Goal: Entertainment & Leisure: Consume media (video, audio)

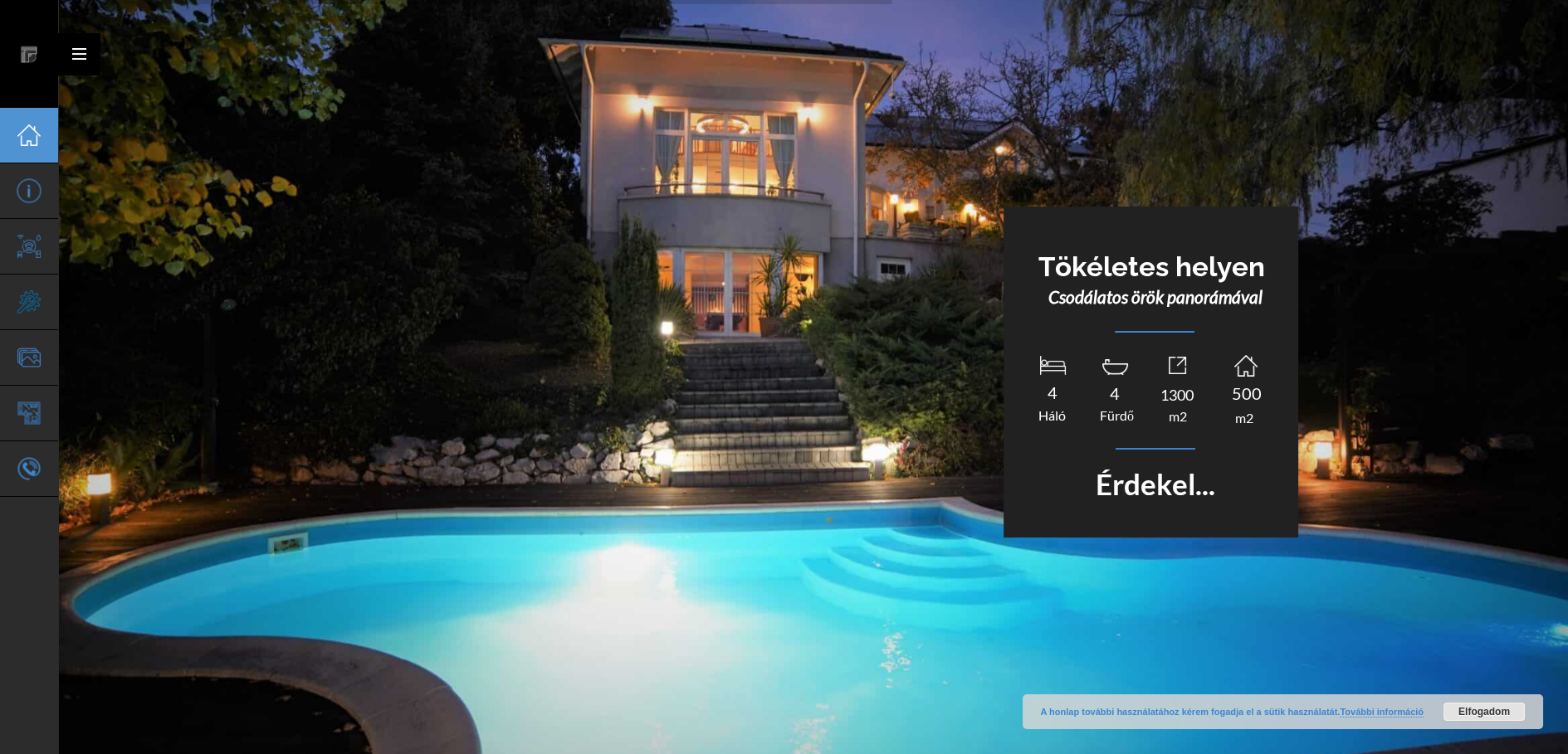
click at [75, 53] on div at bounding box center [79, 54] width 42 height 42
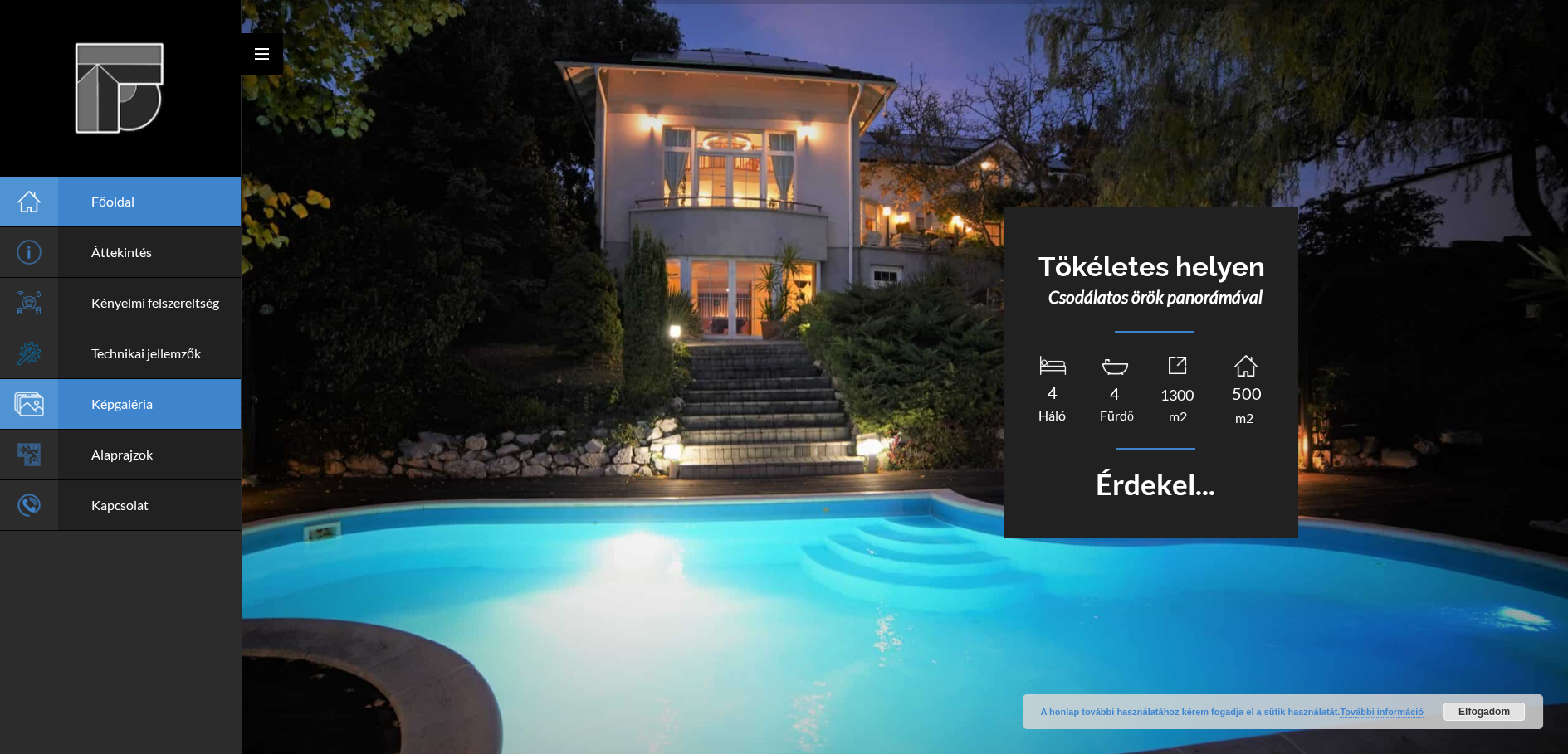
click at [121, 405] on span "Képgaléria" at bounding box center [122, 403] width 61 height 16
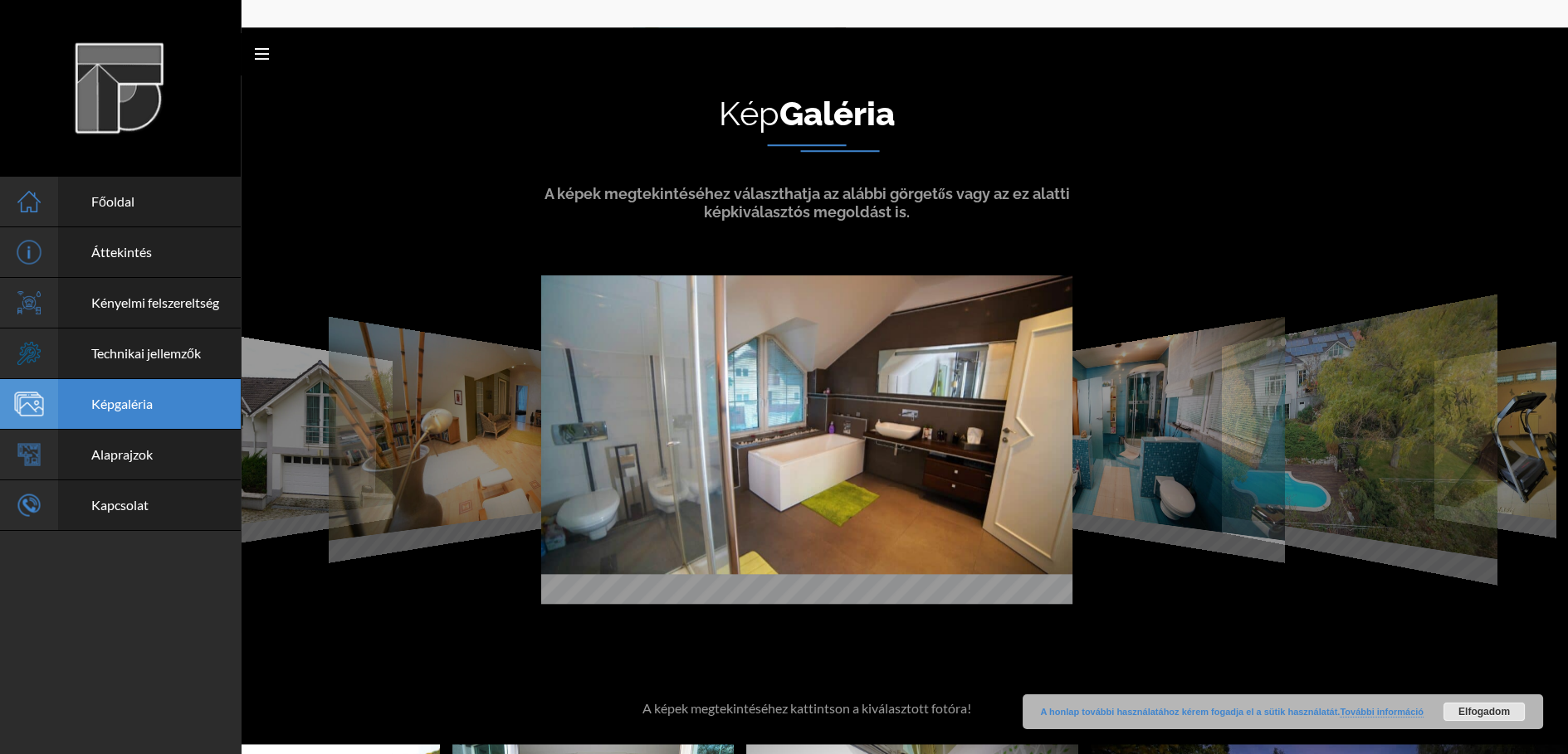
scroll to position [3317, 0]
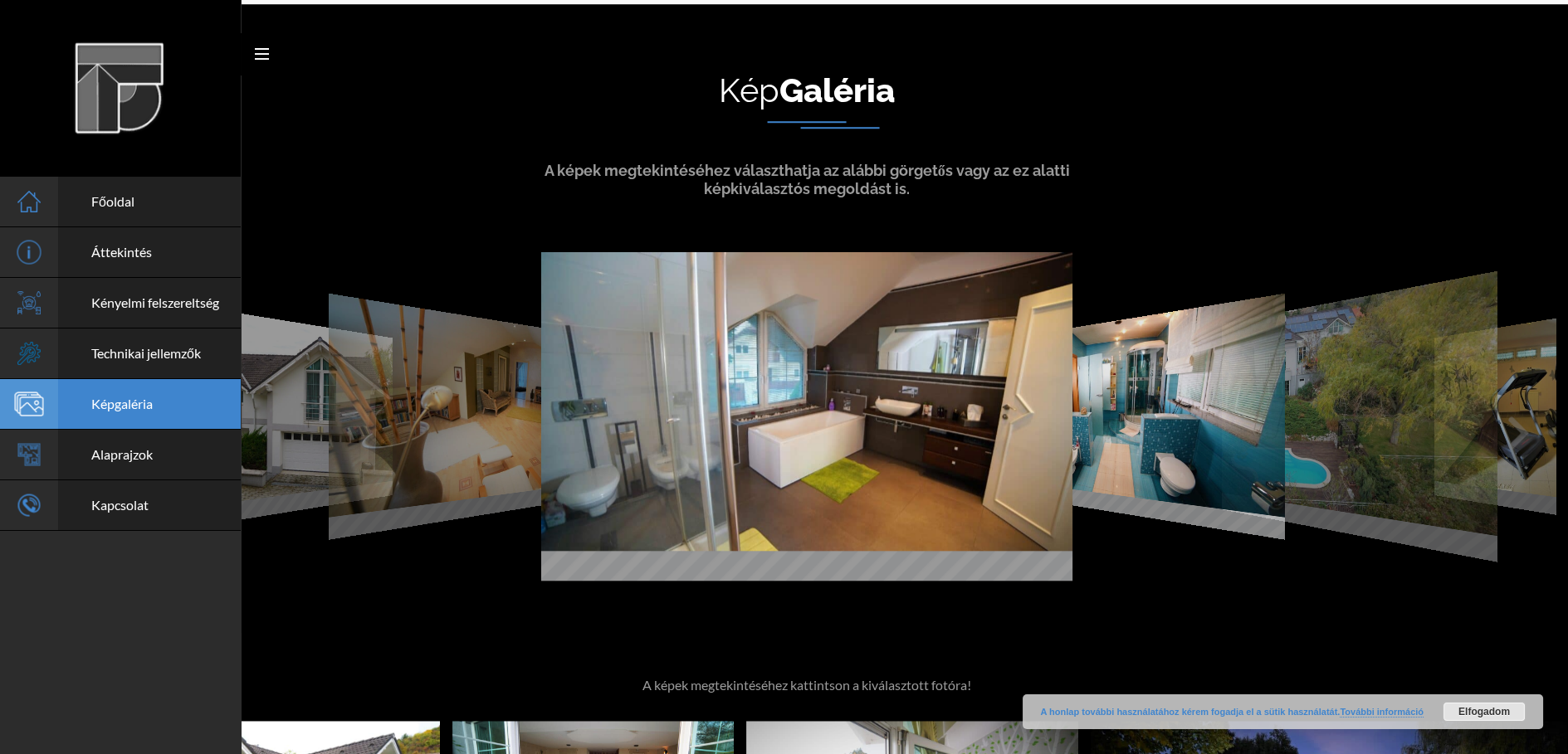
click at [1188, 435] on img at bounding box center [1147, 404] width 276 height 224
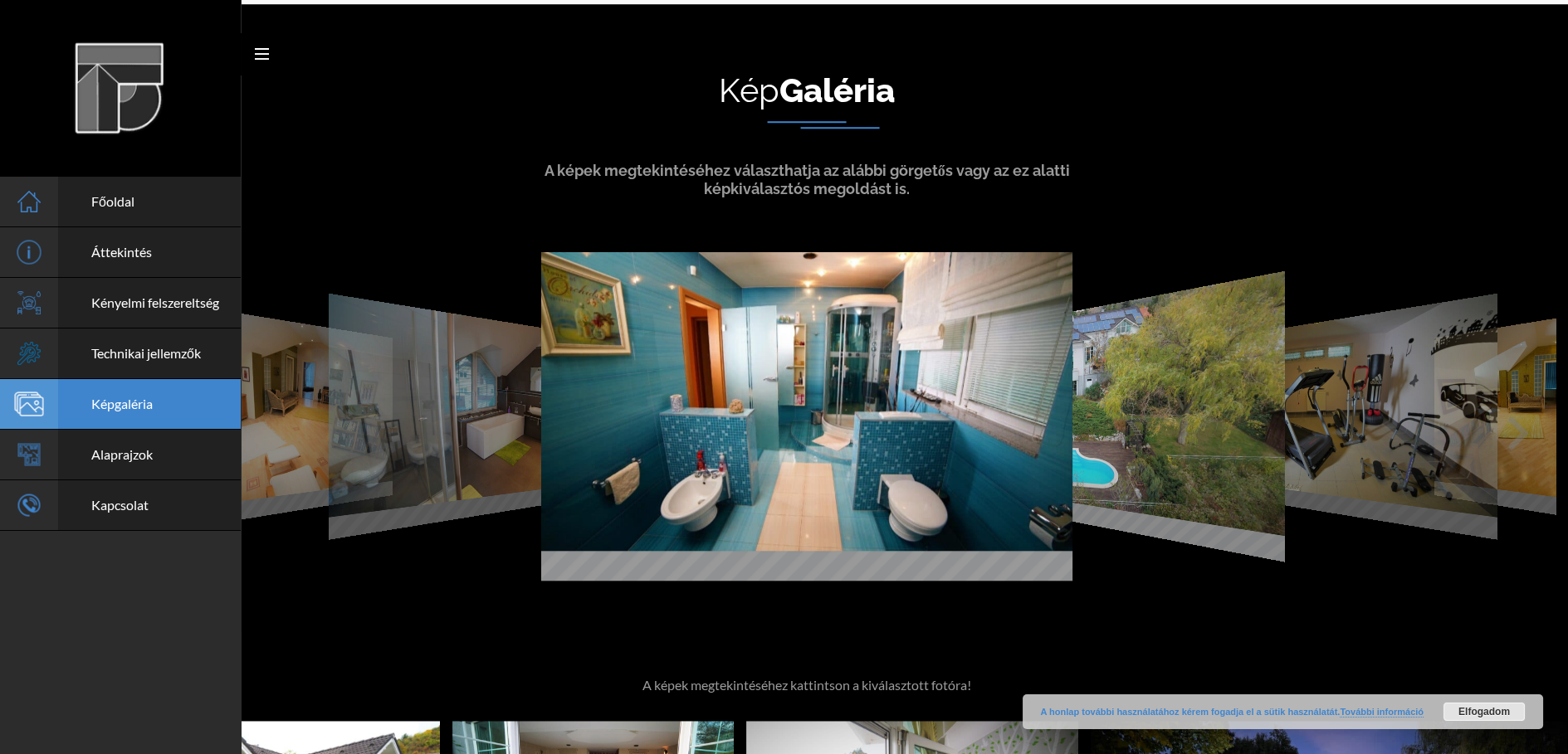
click at [1174, 420] on img at bounding box center [1147, 404] width 276 height 265
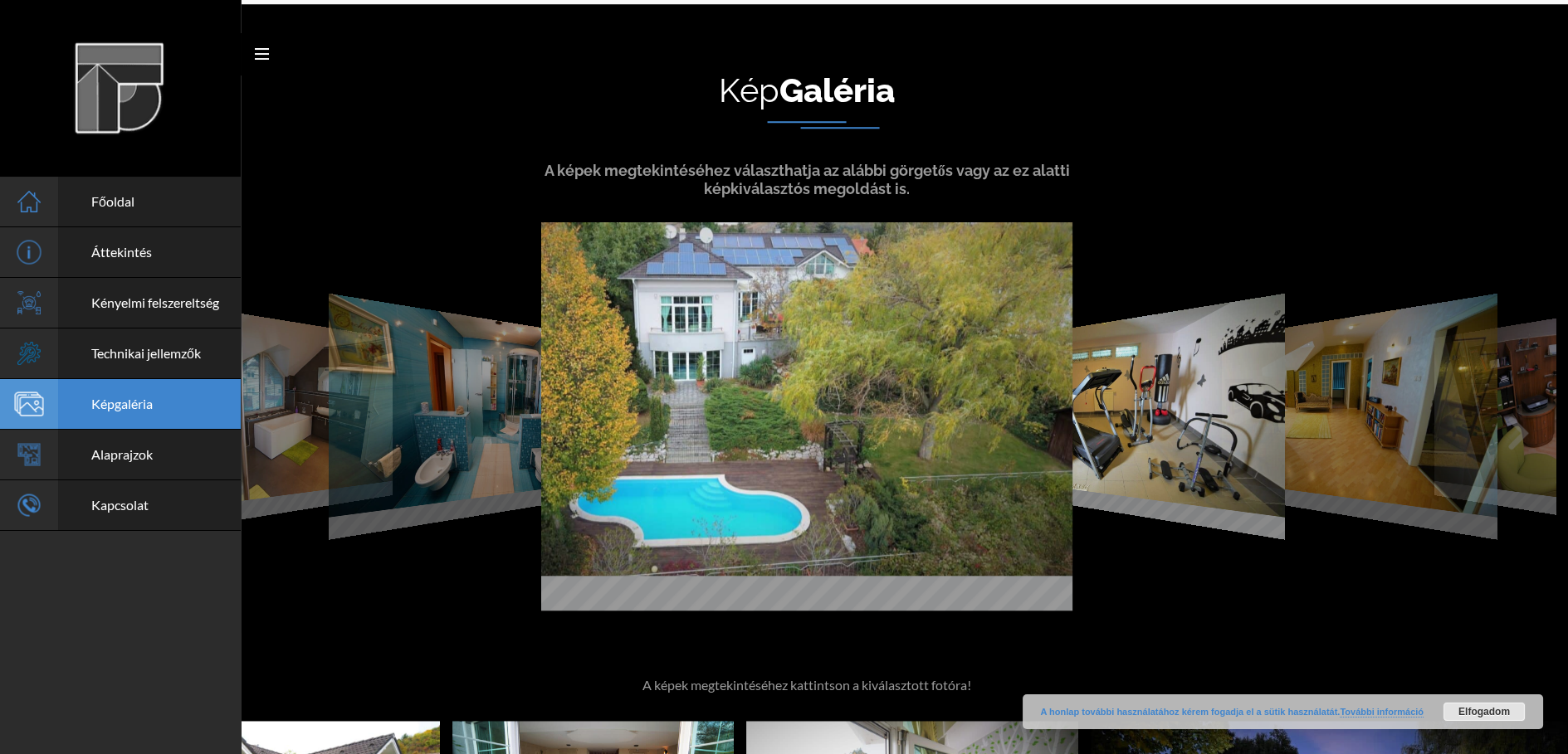
click at [1176, 419] on img at bounding box center [1147, 404] width 276 height 224
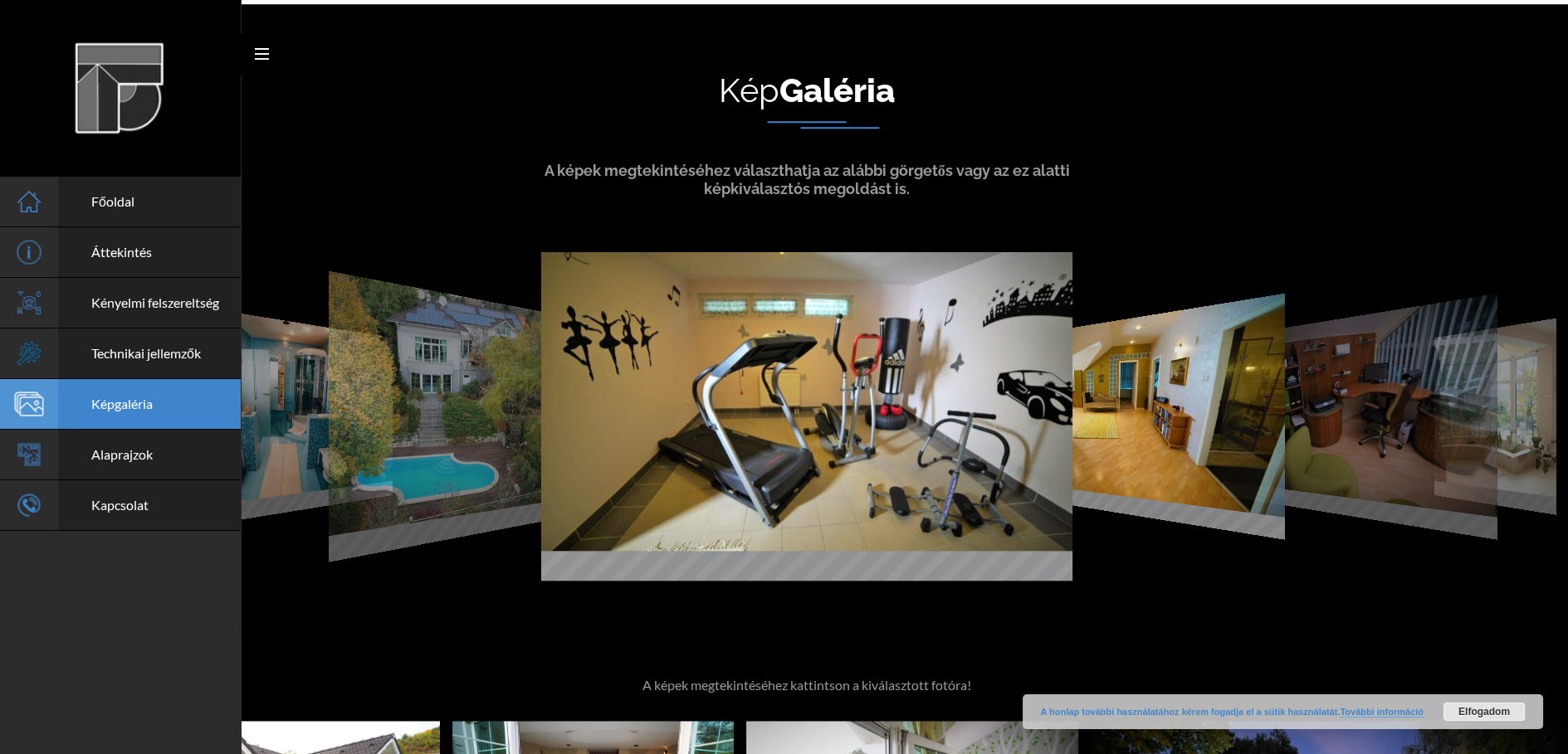
click at [1185, 417] on img at bounding box center [1147, 404] width 276 height 224
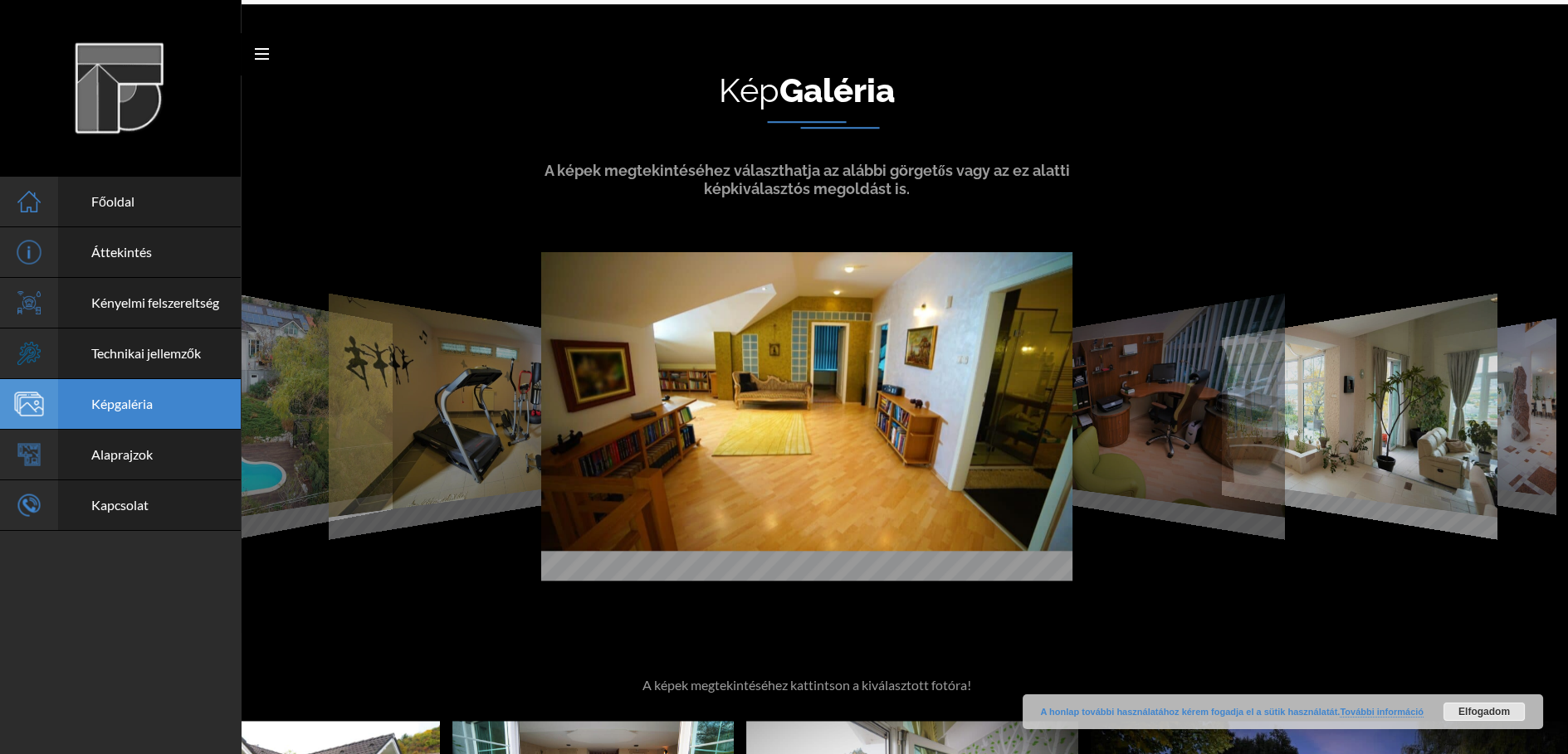
click at [1286, 415] on img at bounding box center [1360, 404] width 276 height 224
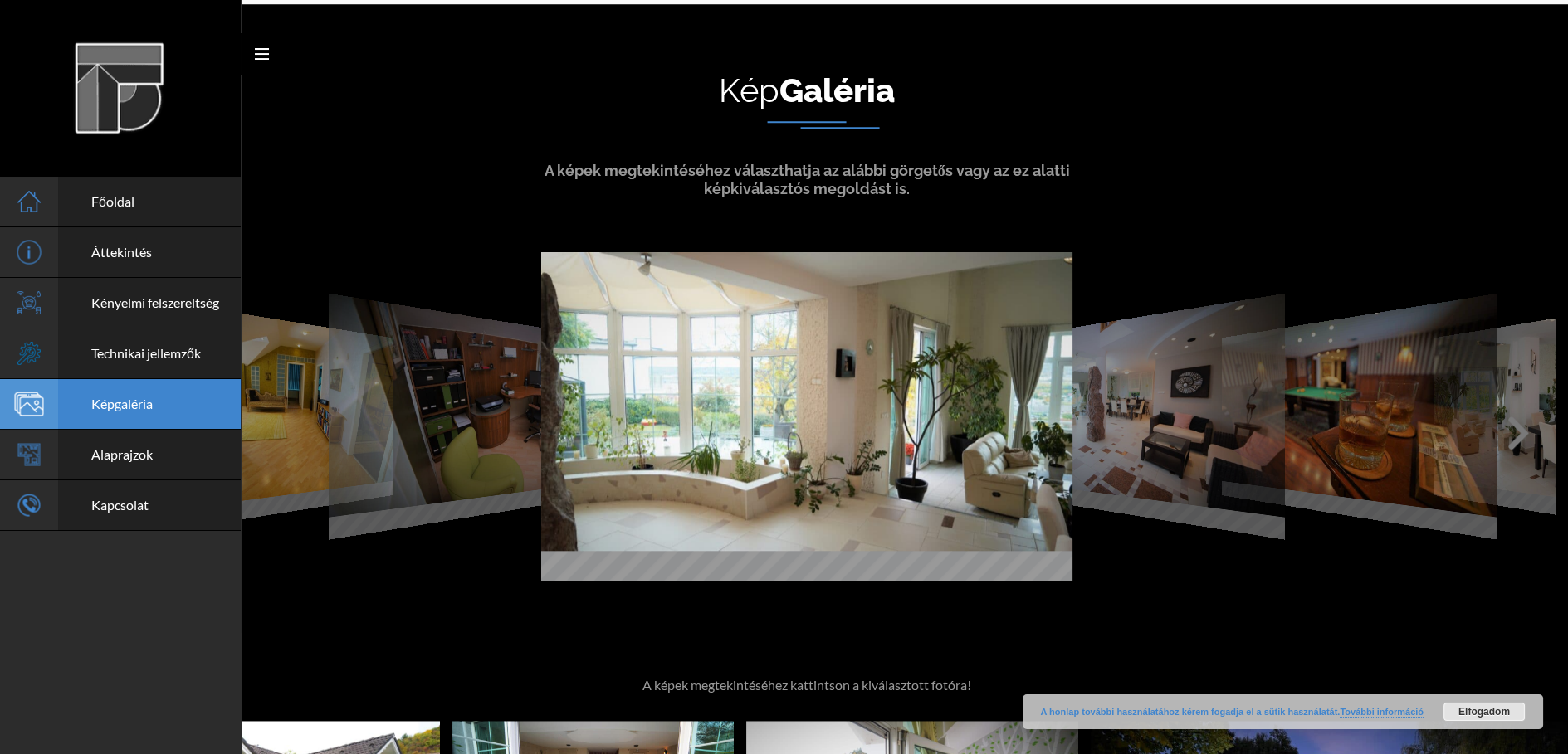
click at [1515, 430] on polyline at bounding box center [1518, 433] width 13 height 26
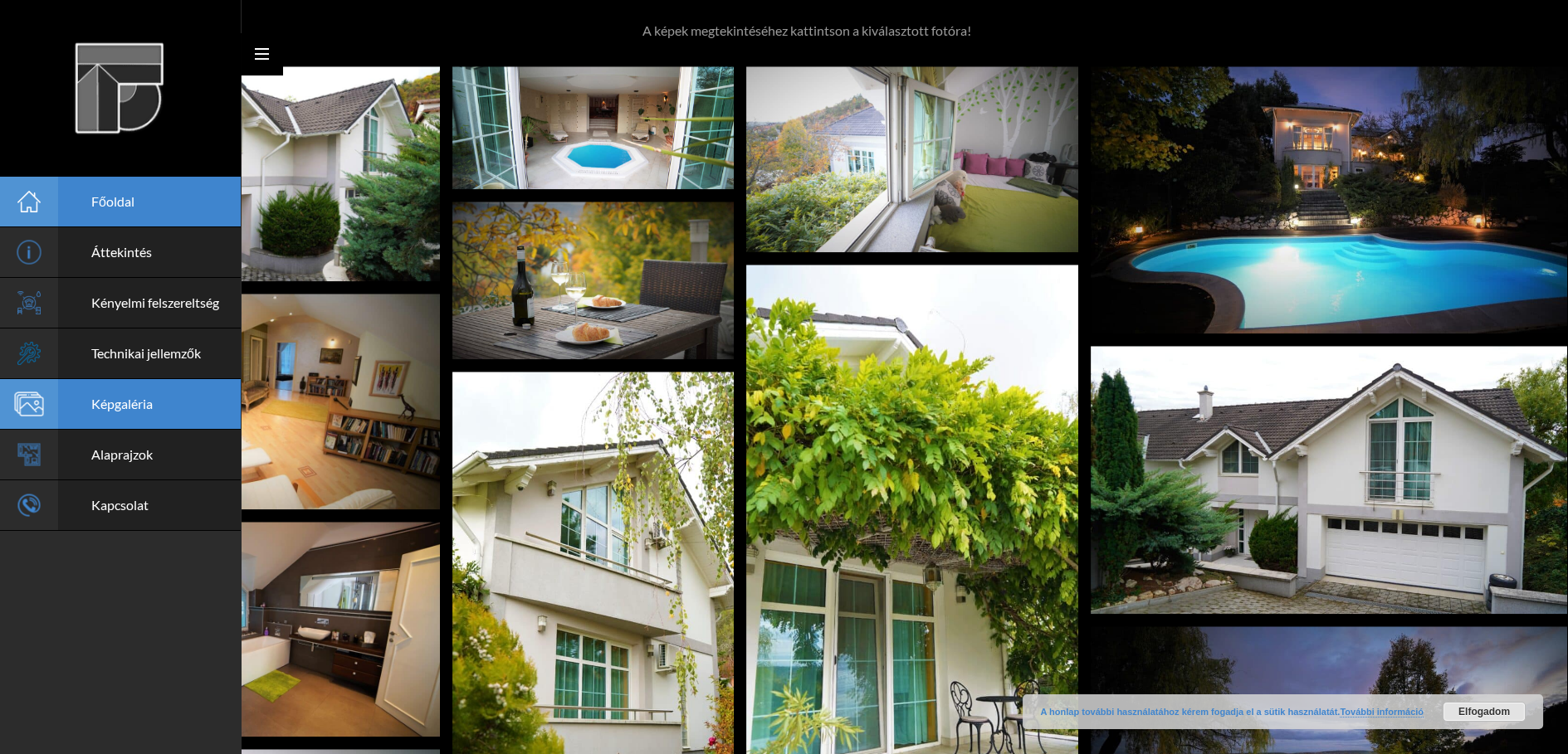
scroll to position [3976, 0]
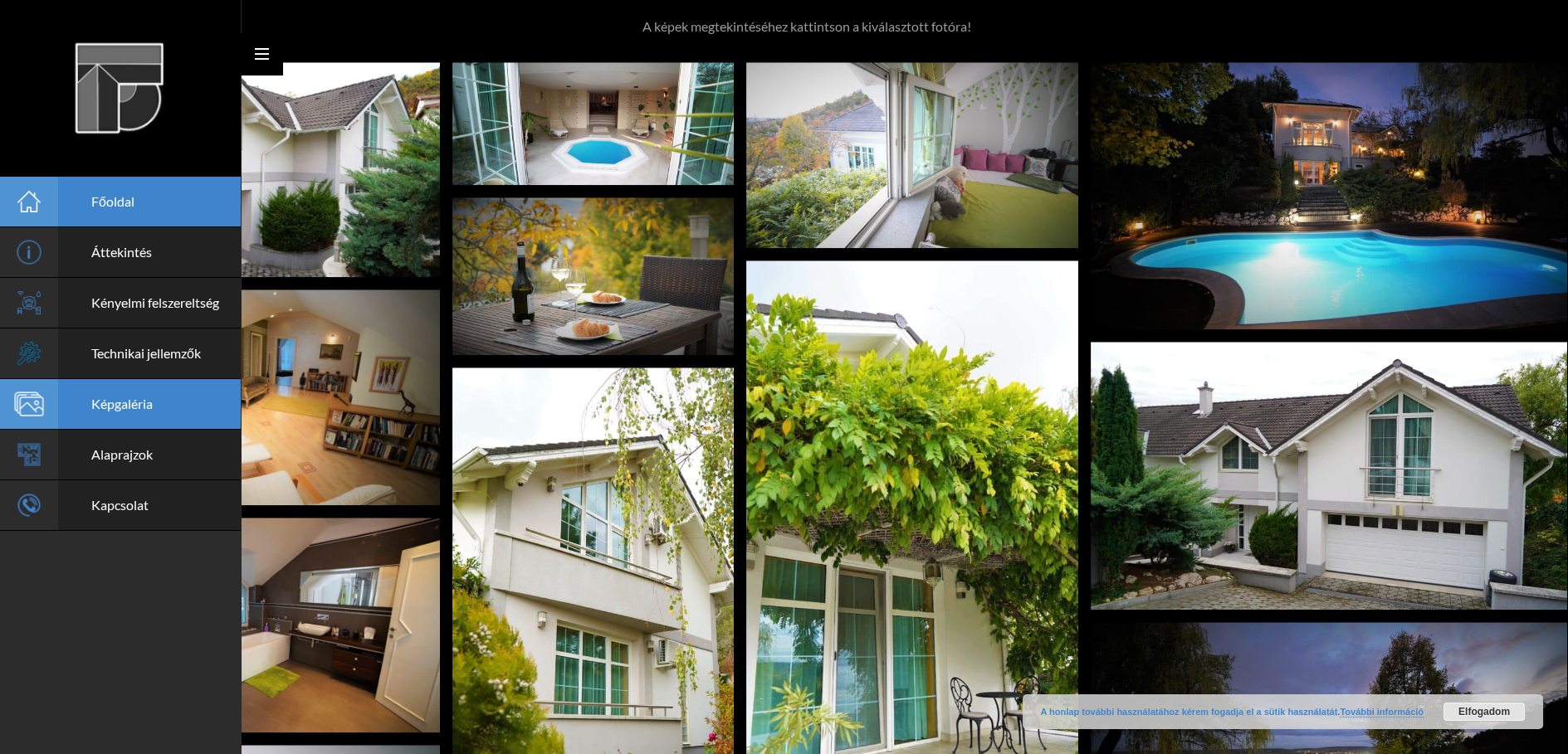
click at [108, 209] on link "Főoldal" at bounding box center [120, 202] width 241 height 51
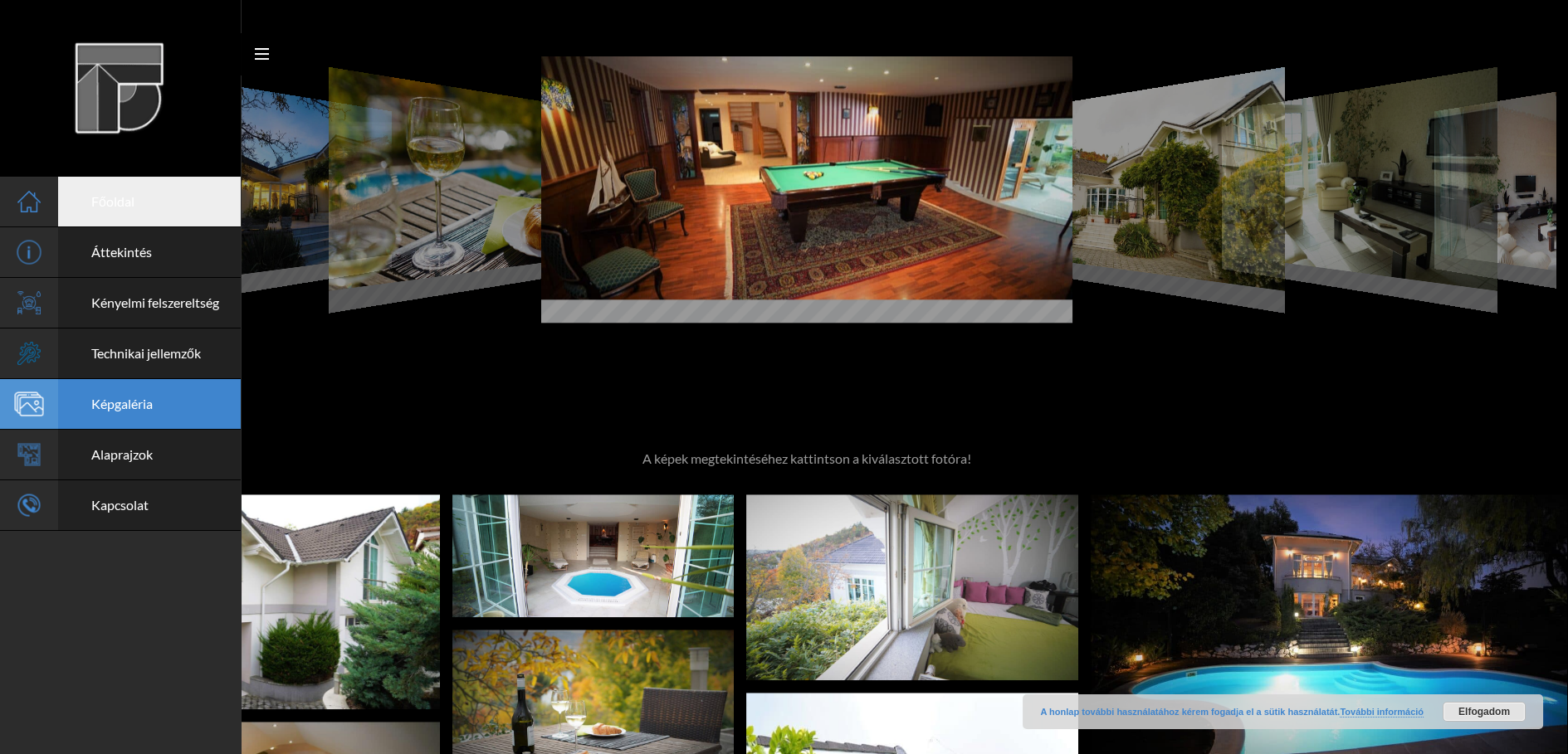
scroll to position [3596, 0]
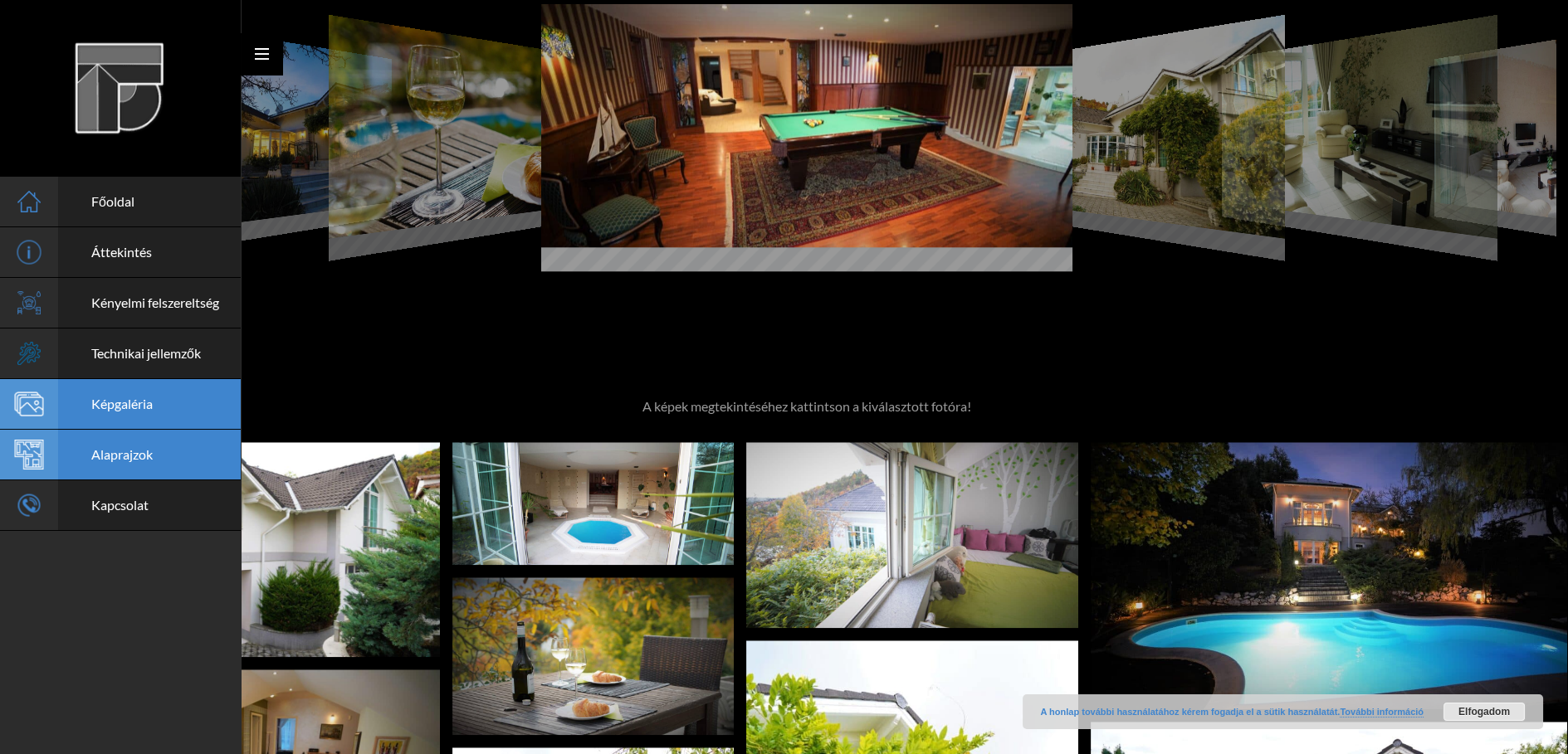
click at [110, 460] on span "Alaprajzok" at bounding box center [122, 454] width 61 height 16
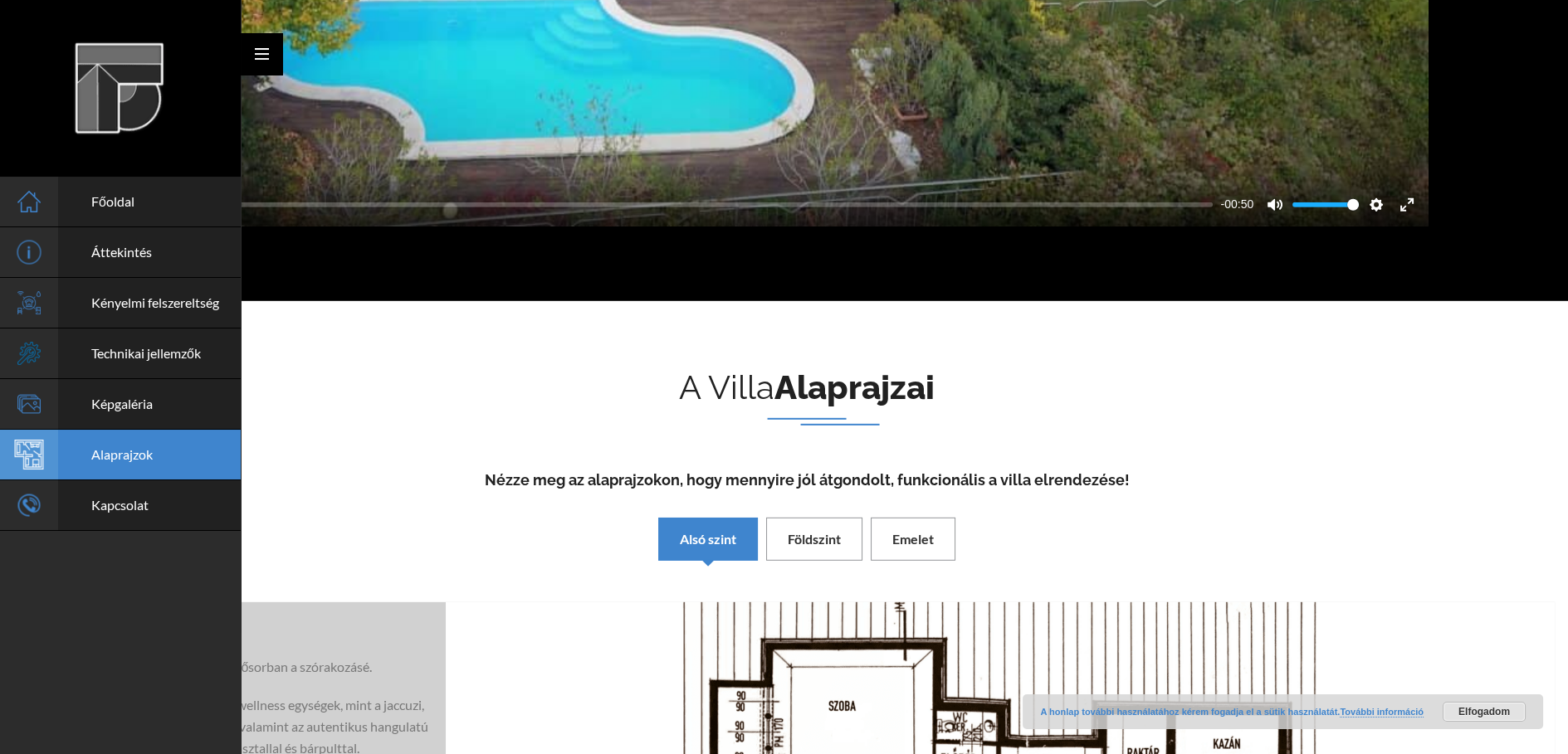
scroll to position [11475, 0]
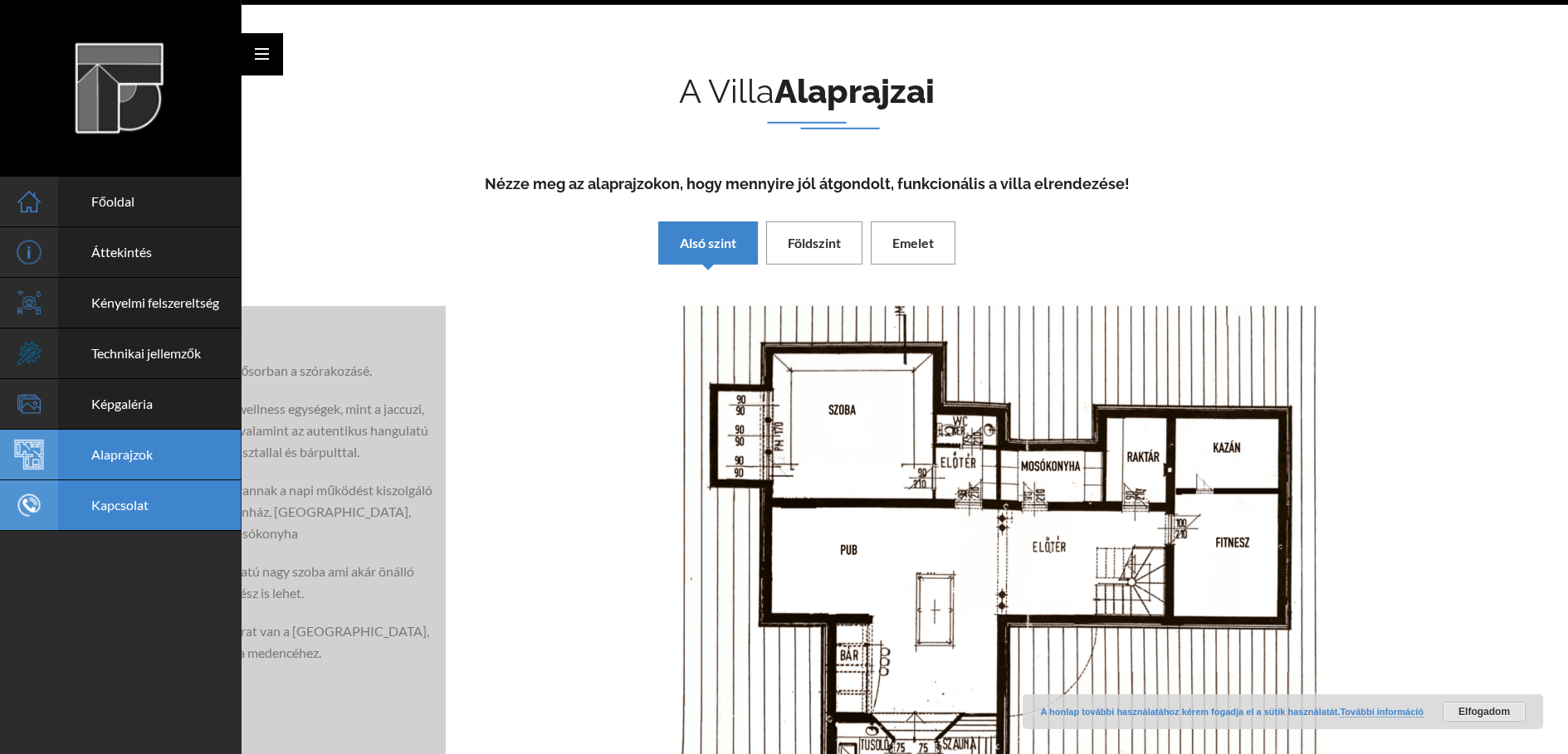
click at [112, 506] on span "Kapcsolat" at bounding box center [120, 505] width 58 height 16
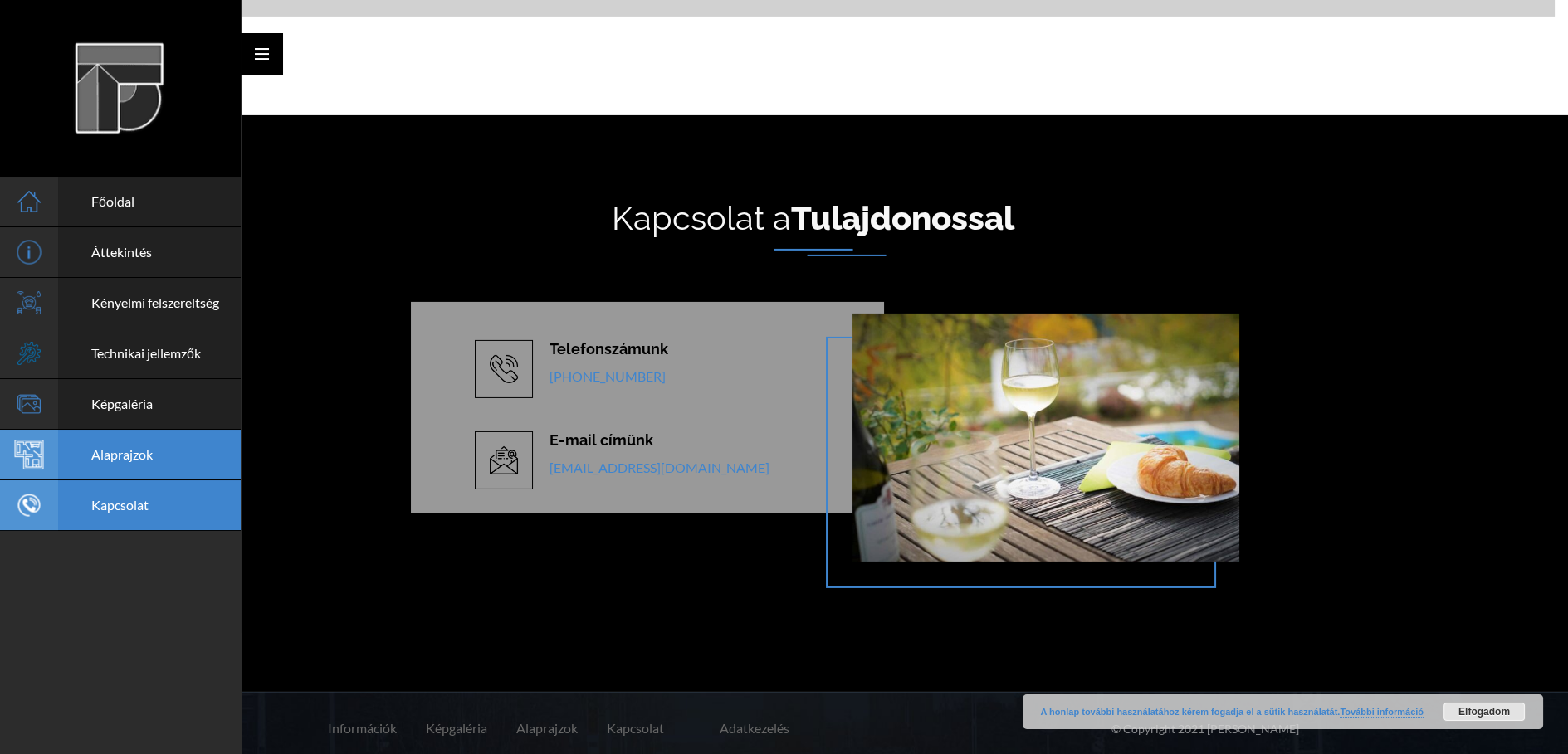
scroll to position [12597, 0]
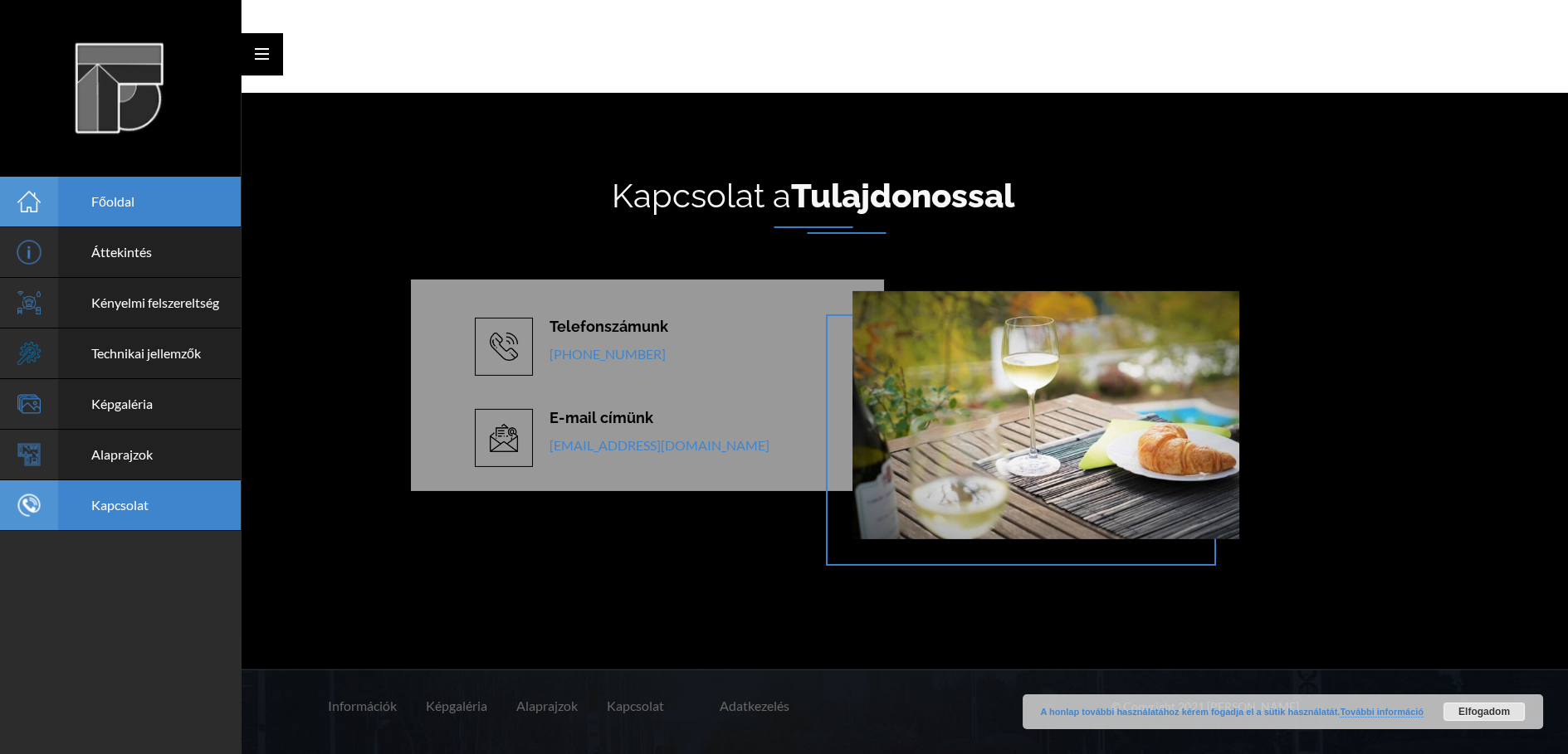
click at [114, 194] on span "Főoldal" at bounding box center [113, 201] width 43 height 16
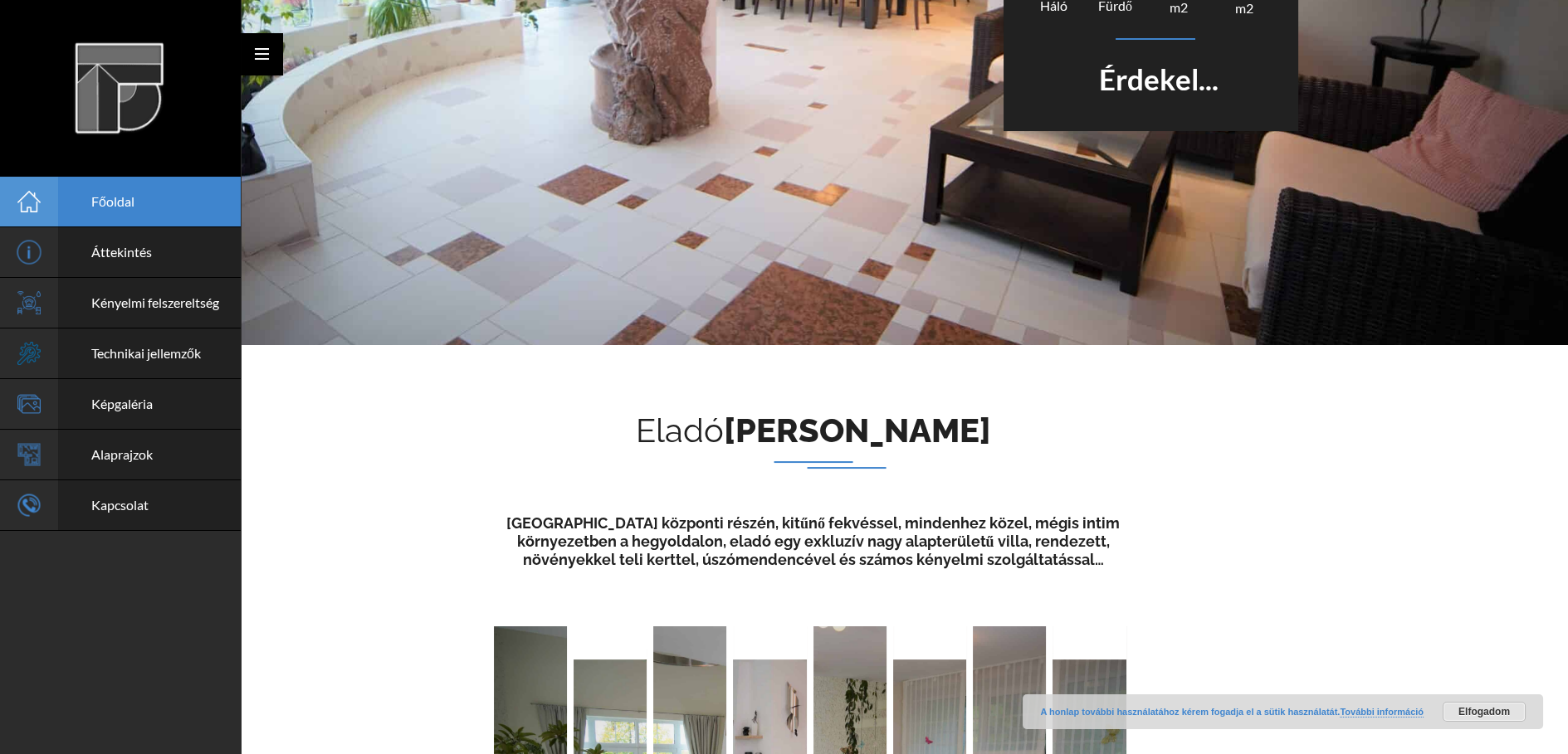
scroll to position [0, 0]
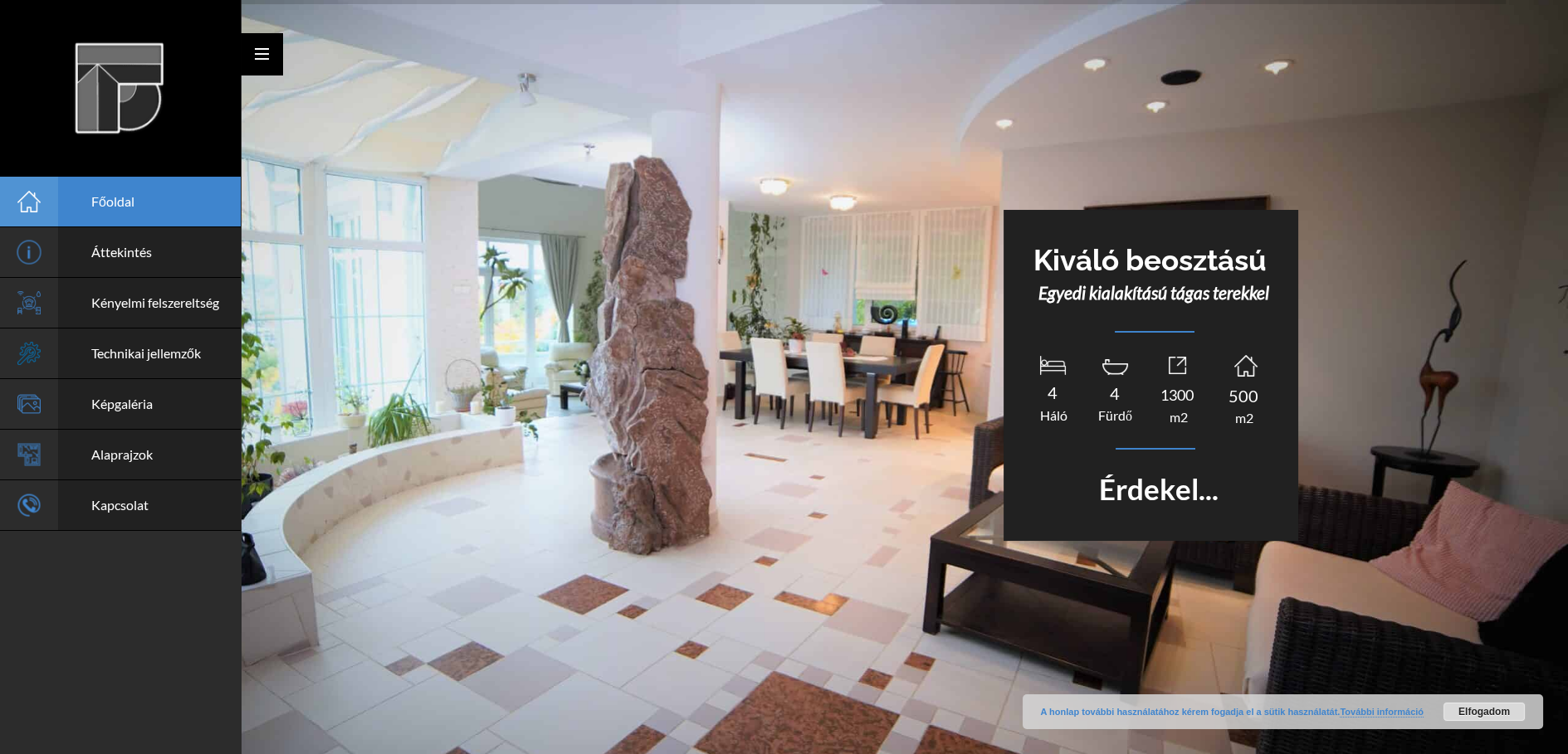
click at [1471, 719] on button "Elfogadom" at bounding box center [1484, 712] width 83 height 20
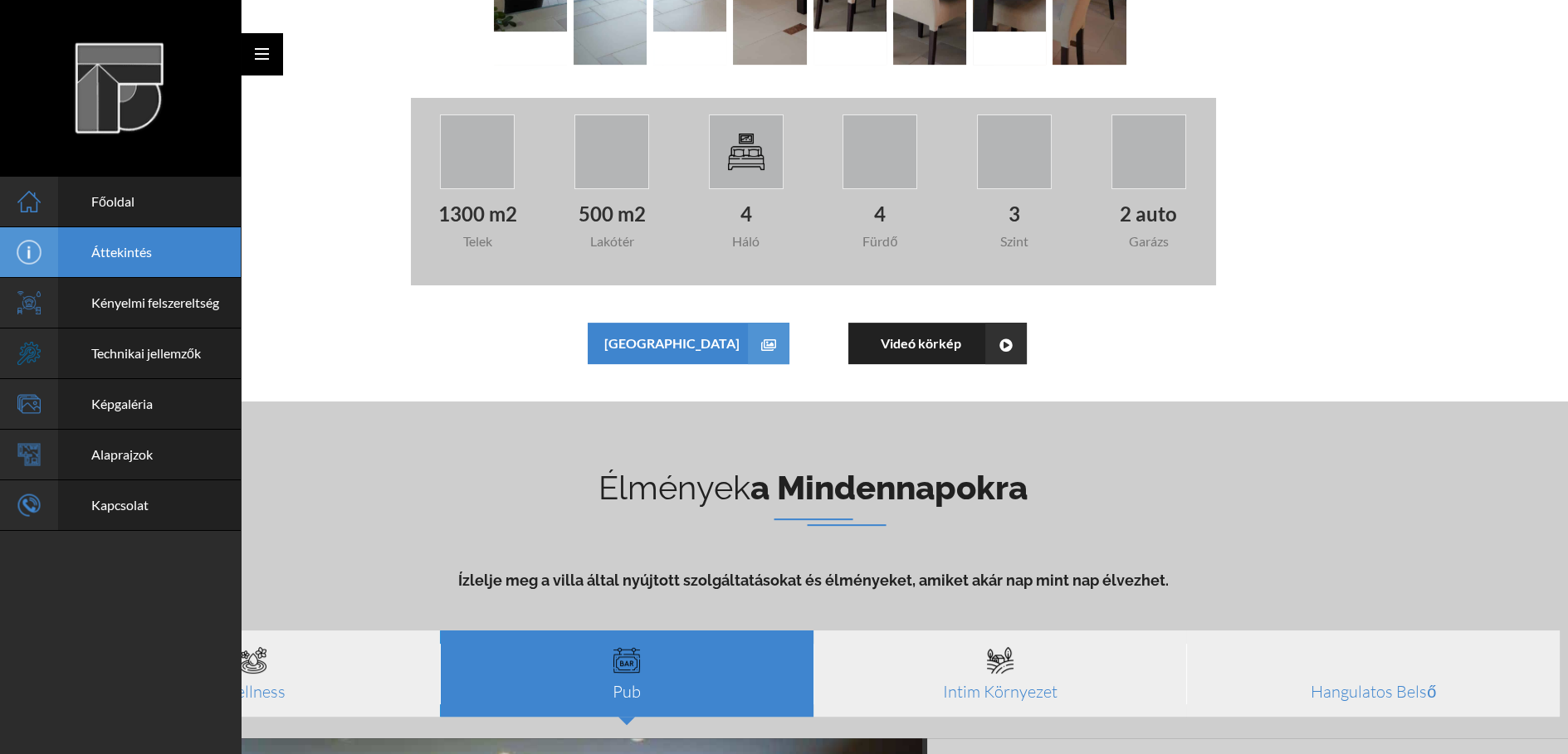
scroll to position [1382, 0]
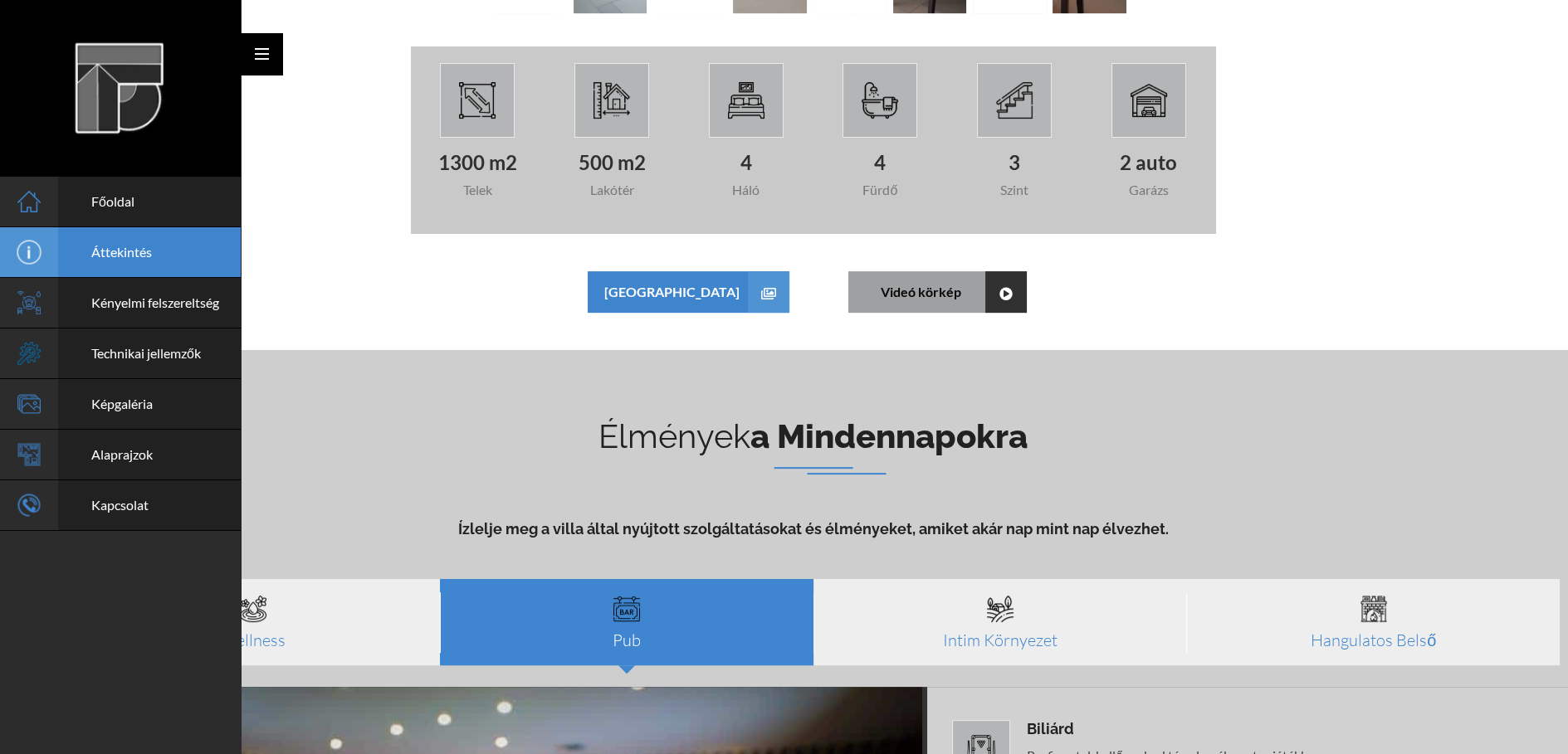
click at [878, 278] on link "Videó körkép" at bounding box center [937, 293] width 178 height 42
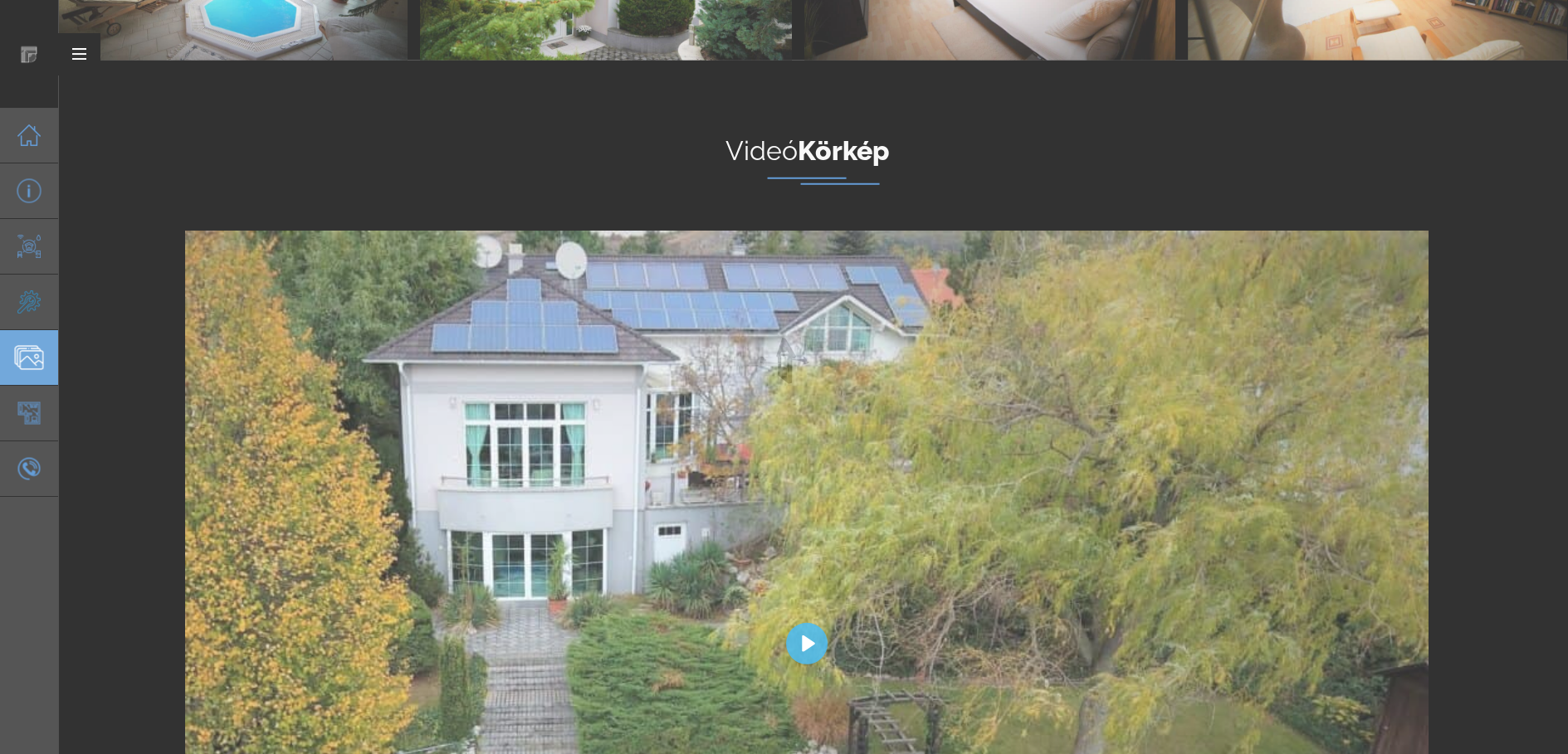
scroll to position [10629, 0]
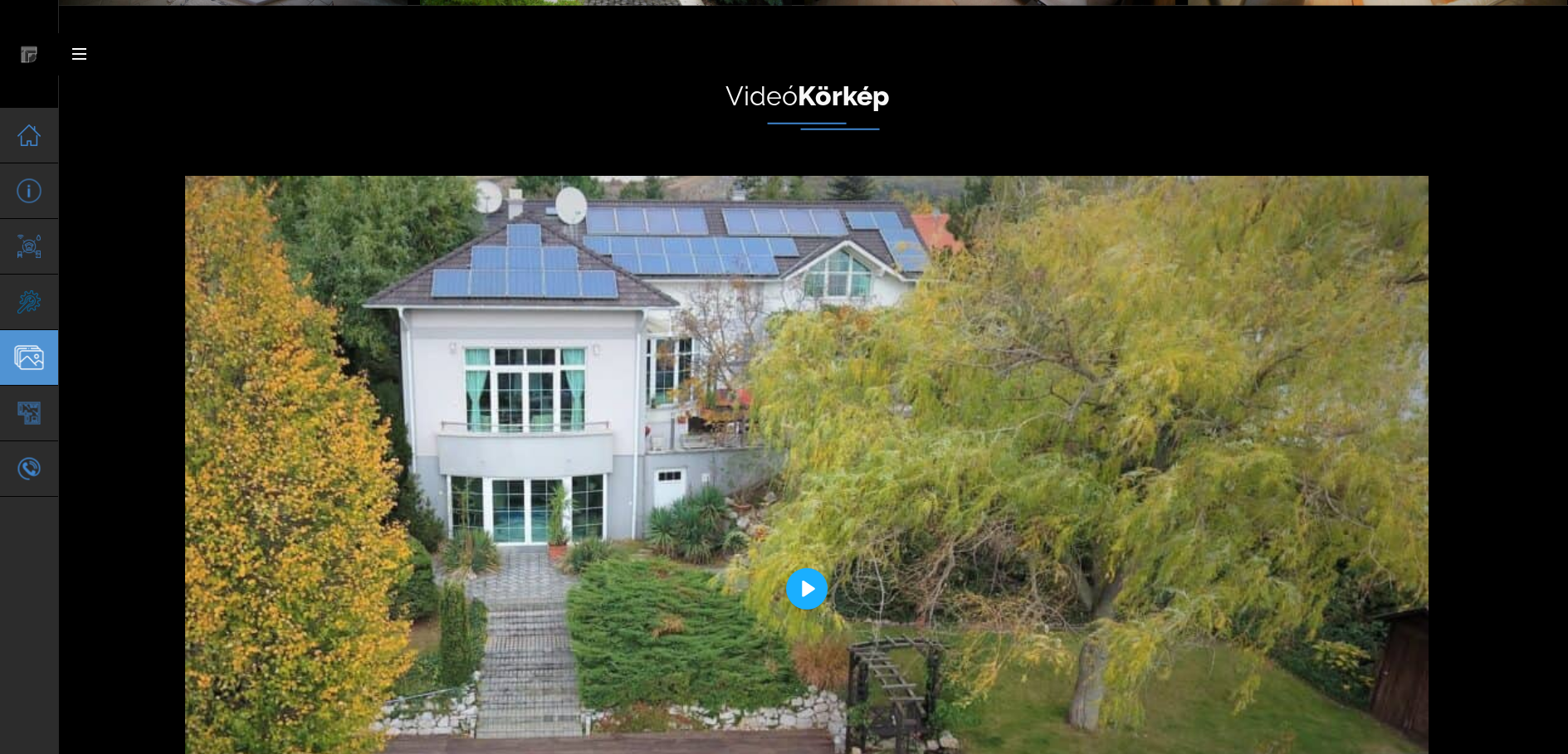
click at [802, 586] on button "Play" at bounding box center [807, 589] width 42 height 42
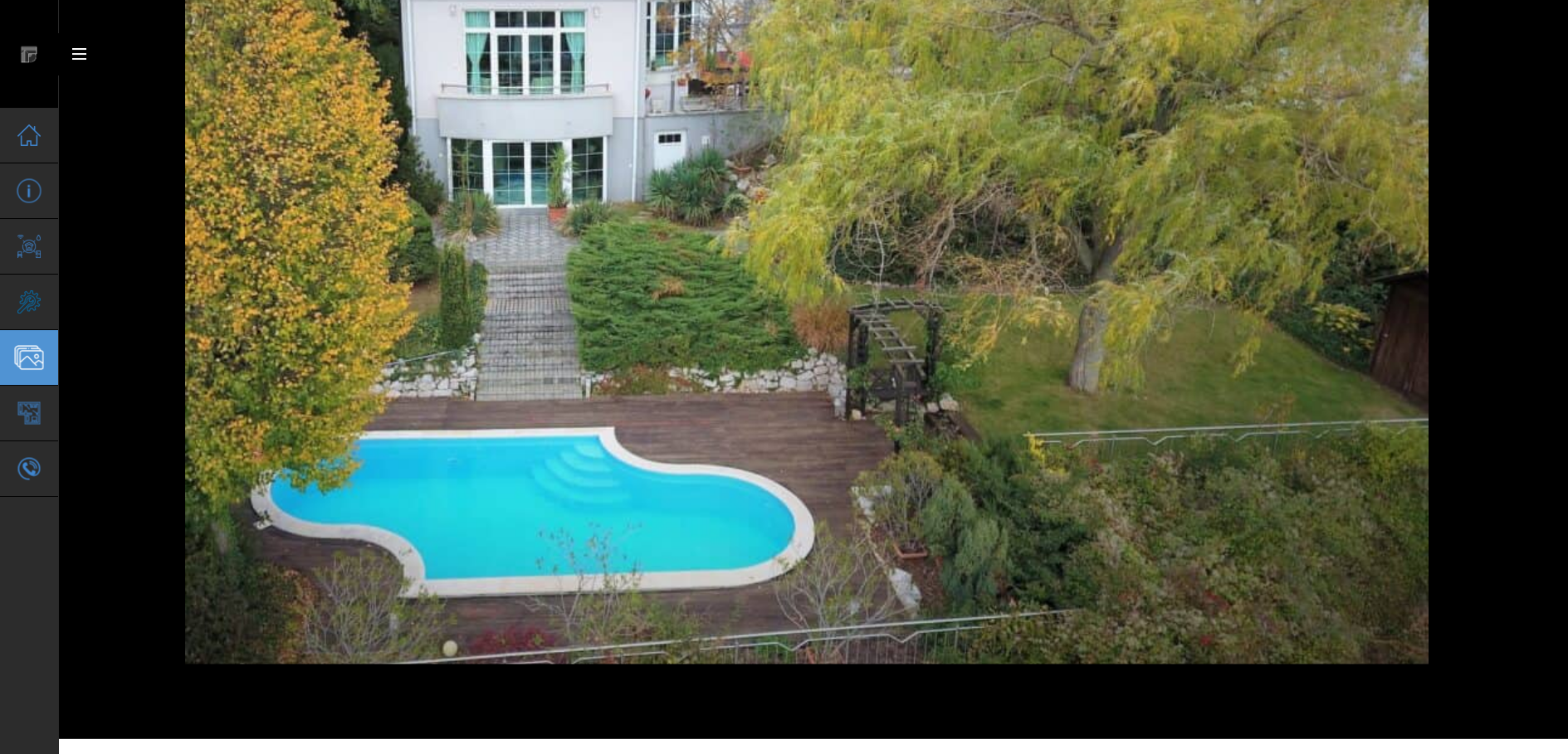
scroll to position [10813, 0]
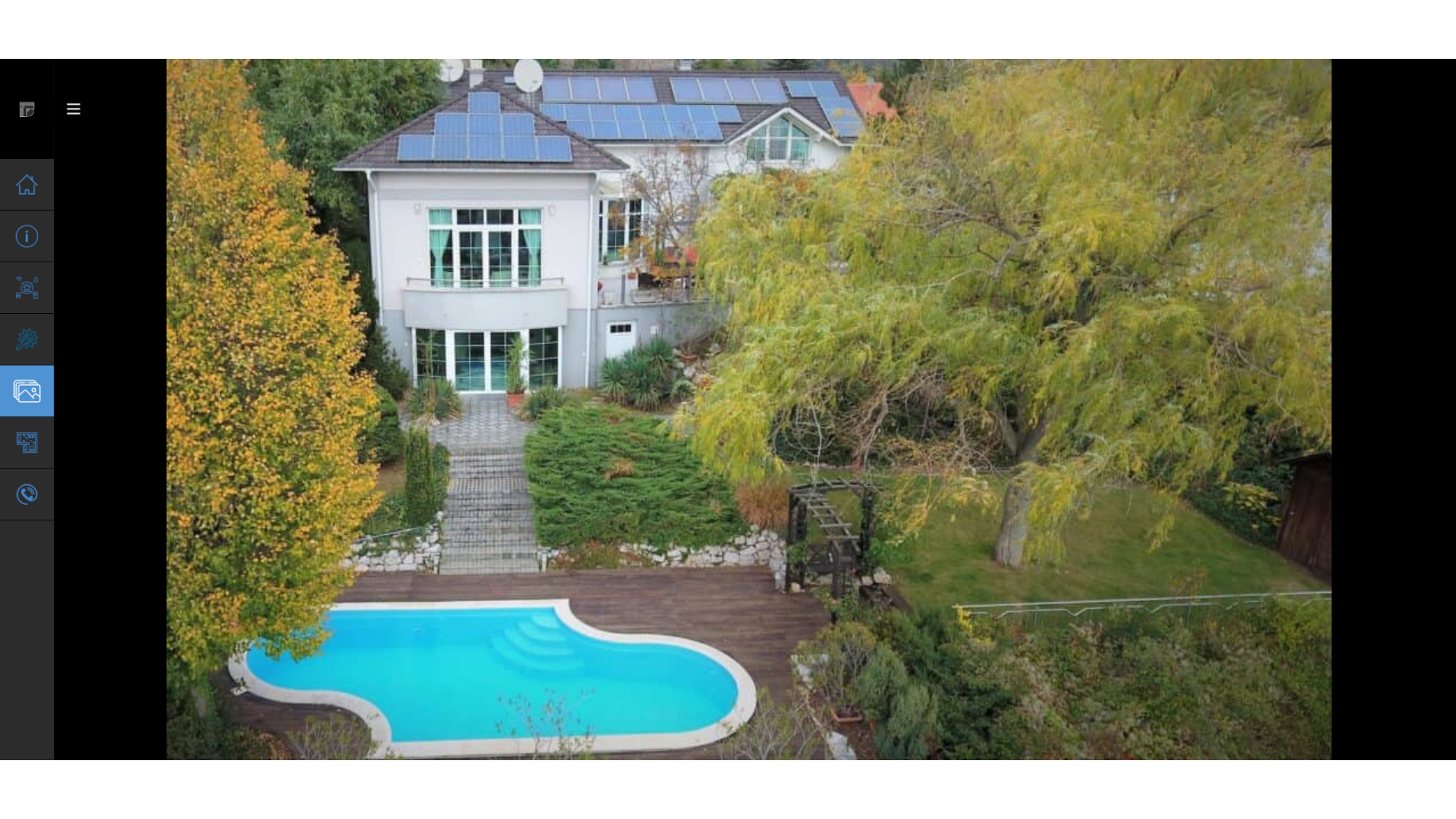
scroll to position [9901, 0]
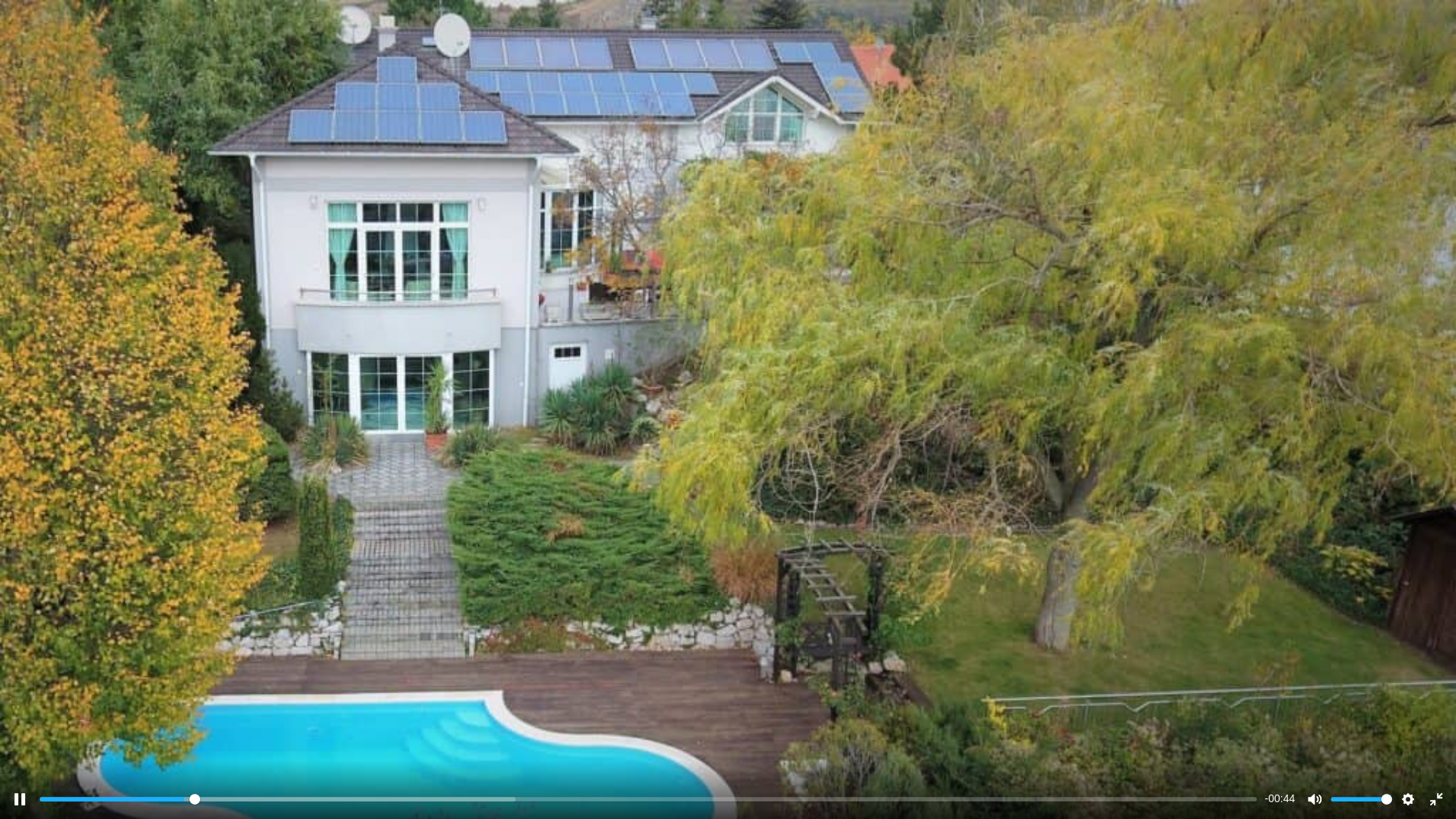
click at [37, 694] on div "Pause Play Seek % buffered 00:00 -00:44 Unmute Mute Volume Disable captions Ena…" at bounding box center [728, 789] width 1456 height 59
click at [45, 694] on input "Seek" at bounding box center [648, 799] width 1217 height 16
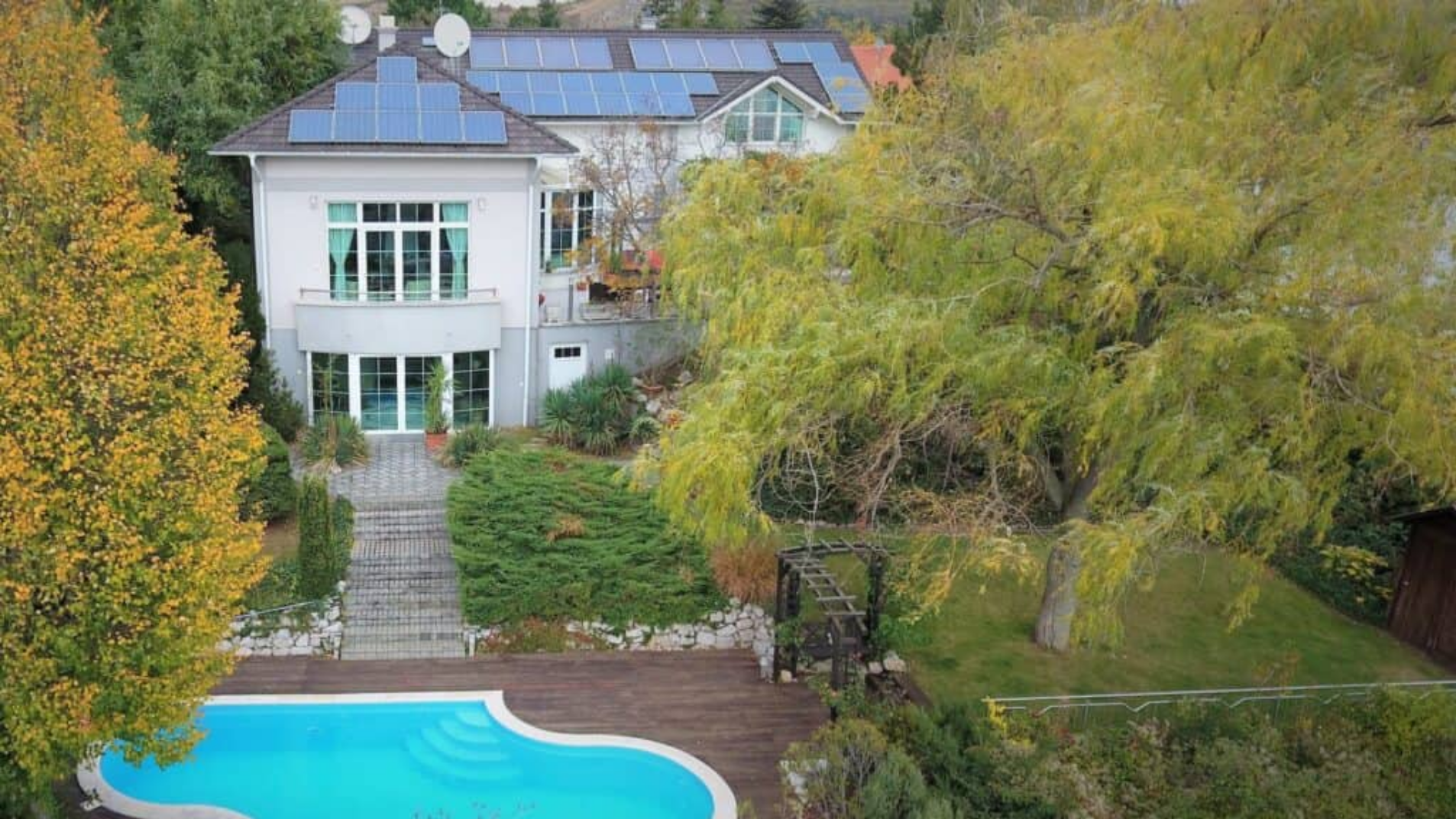
click at [97, 656] on video at bounding box center [728, 484] width 1456 height 968
type input "1.3"
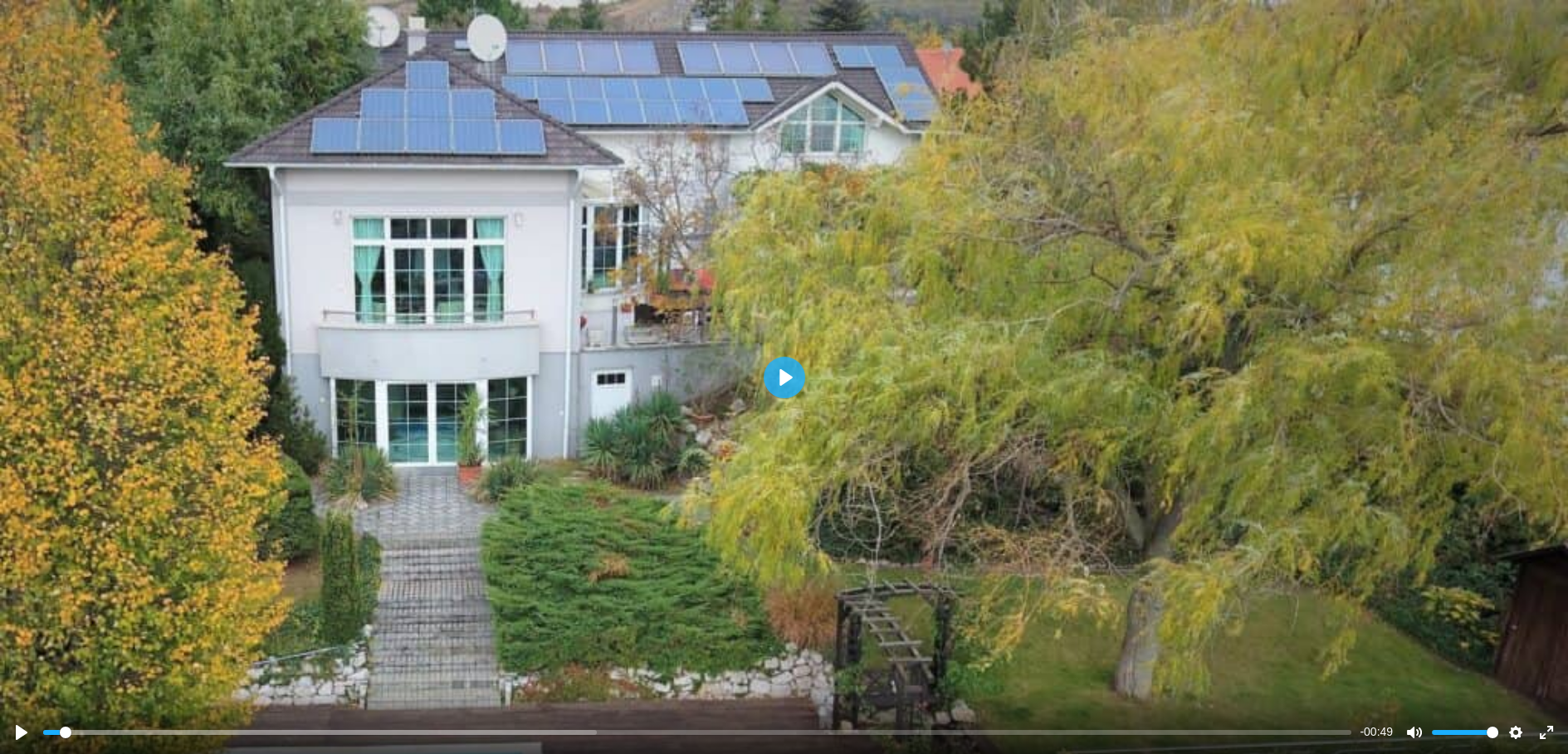
scroll to position [10623, 0]
